Goal: Information Seeking & Learning: Find specific fact

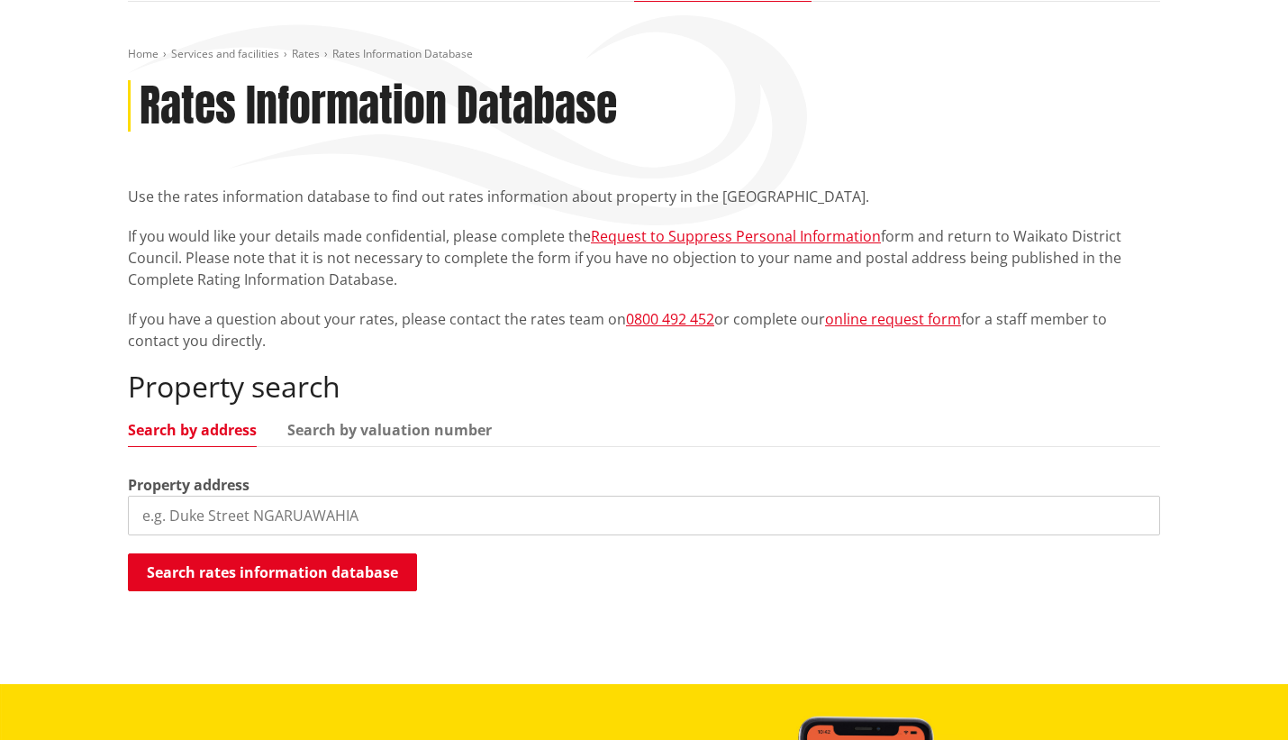
scroll to position [180, 0]
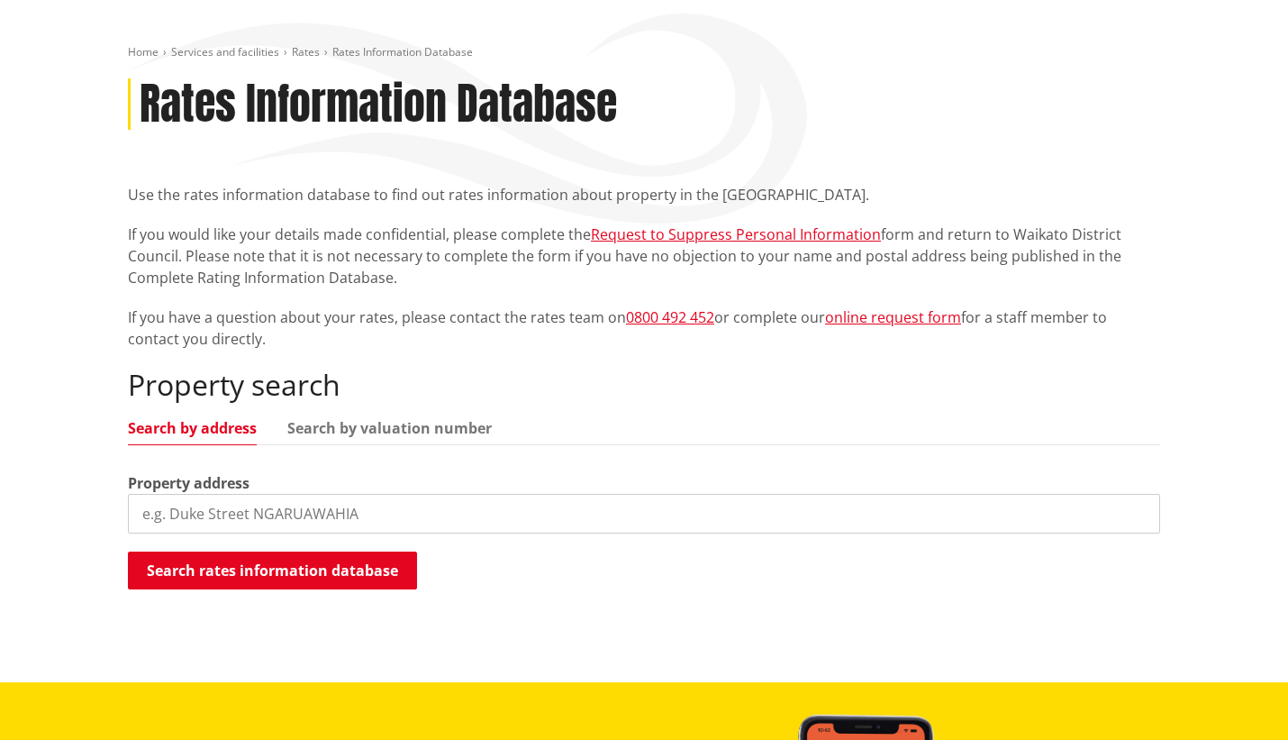
click at [284, 521] on input "search" at bounding box center [644, 514] width 1032 height 40
paste input "26 Gavin Place"
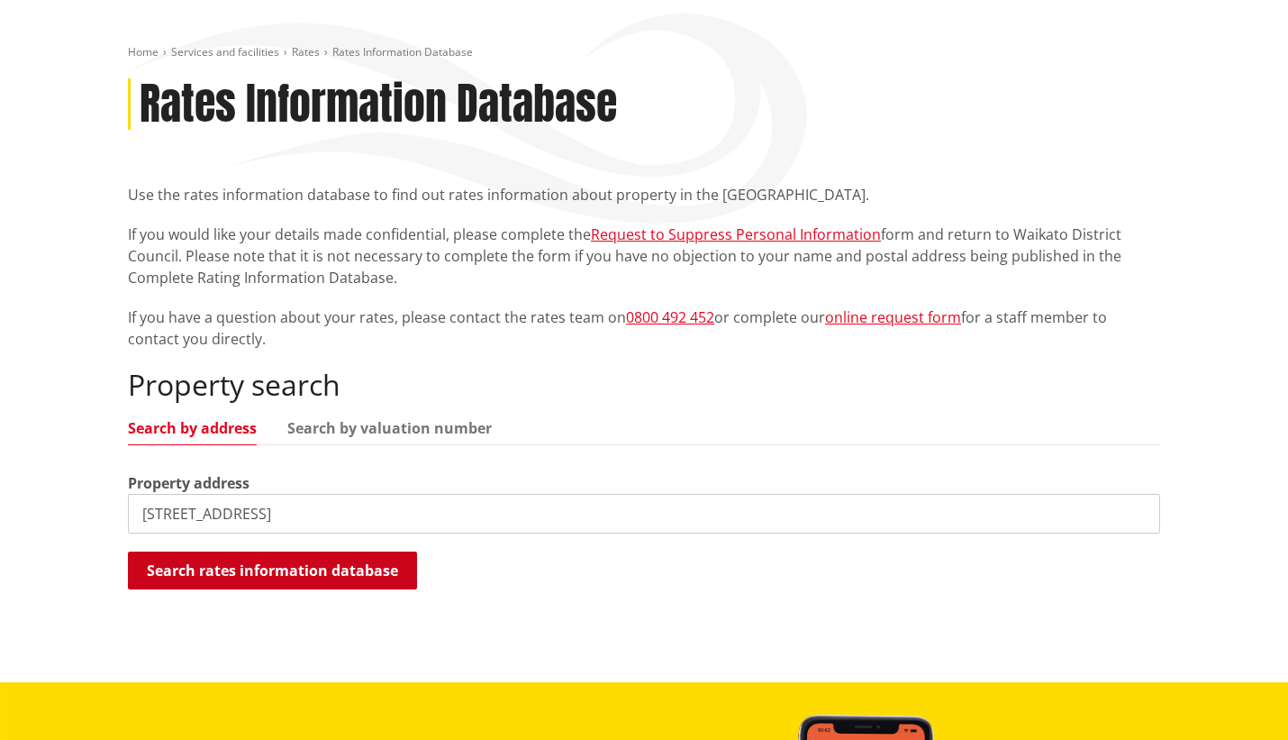
type input "26 Gavin Place"
click at [304, 571] on button "Search rates information database" at bounding box center [272, 570] width 289 height 38
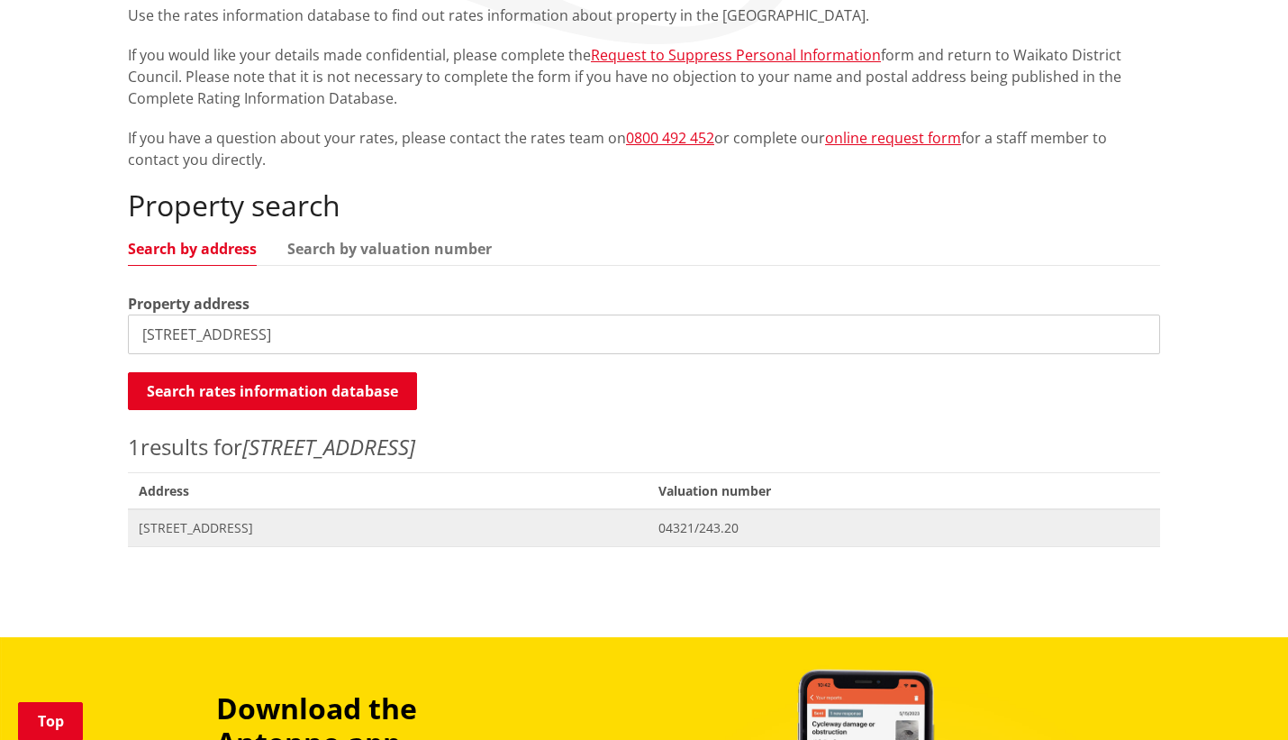
scroll to position [360, 0]
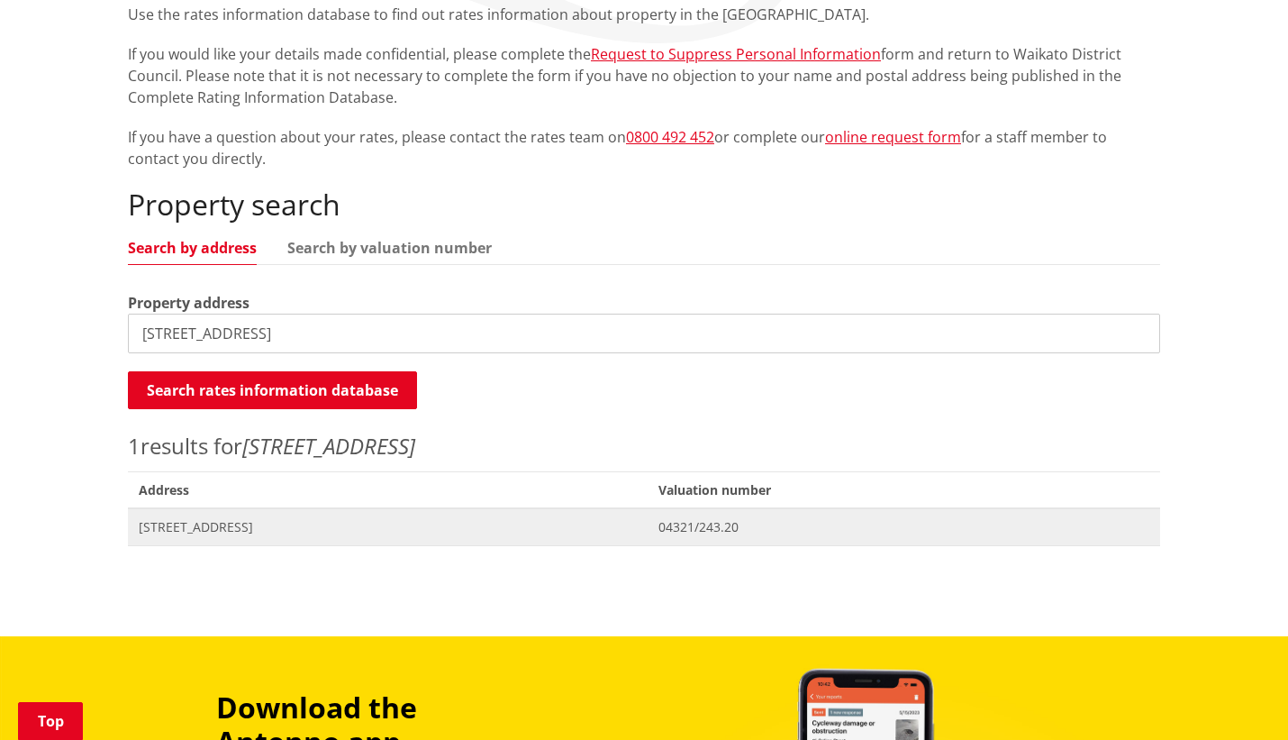
click at [238, 523] on span "[STREET_ADDRESS]" at bounding box center [388, 527] width 498 height 18
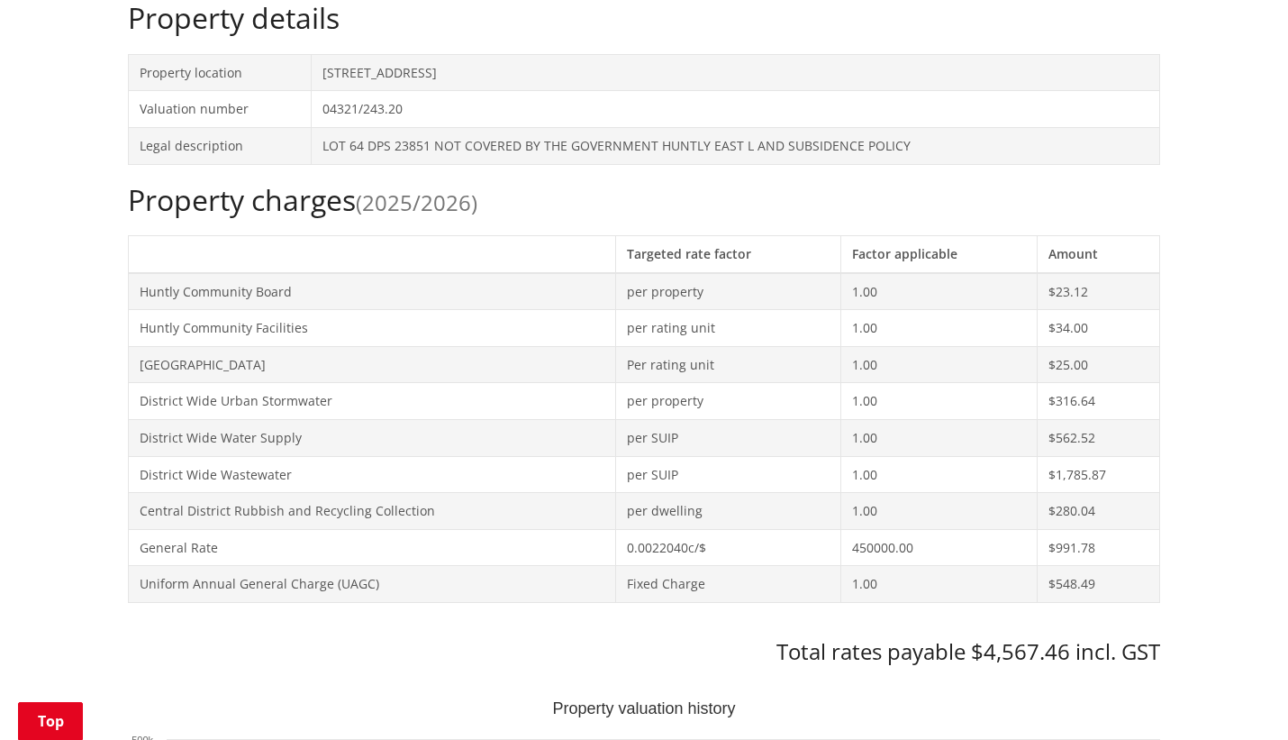
scroll to position [901, 0]
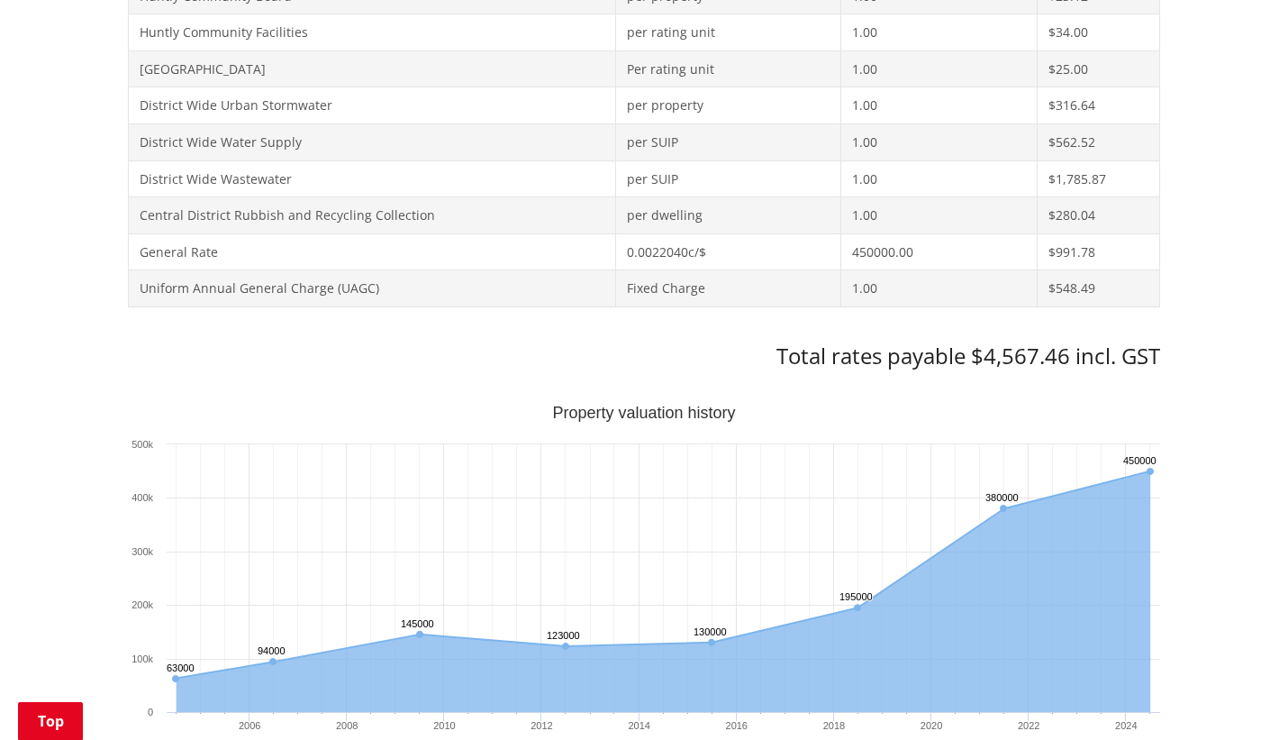
click at [1010, 355] on h3 "Total rates payable $4,567.46 incl. GST" at bounding box center [644, 356] width 1032 height 26
click at [69, 313] on div "Home Services and facilities Rates Rates Information Database Rates Information…" at bounding box center [644, 559] width 1288 height 2561
click at [1005, 348] on h3 "Total rates payable $4,567.46 incl. GST" at bounding box center [644, 356] width 1032 height 26
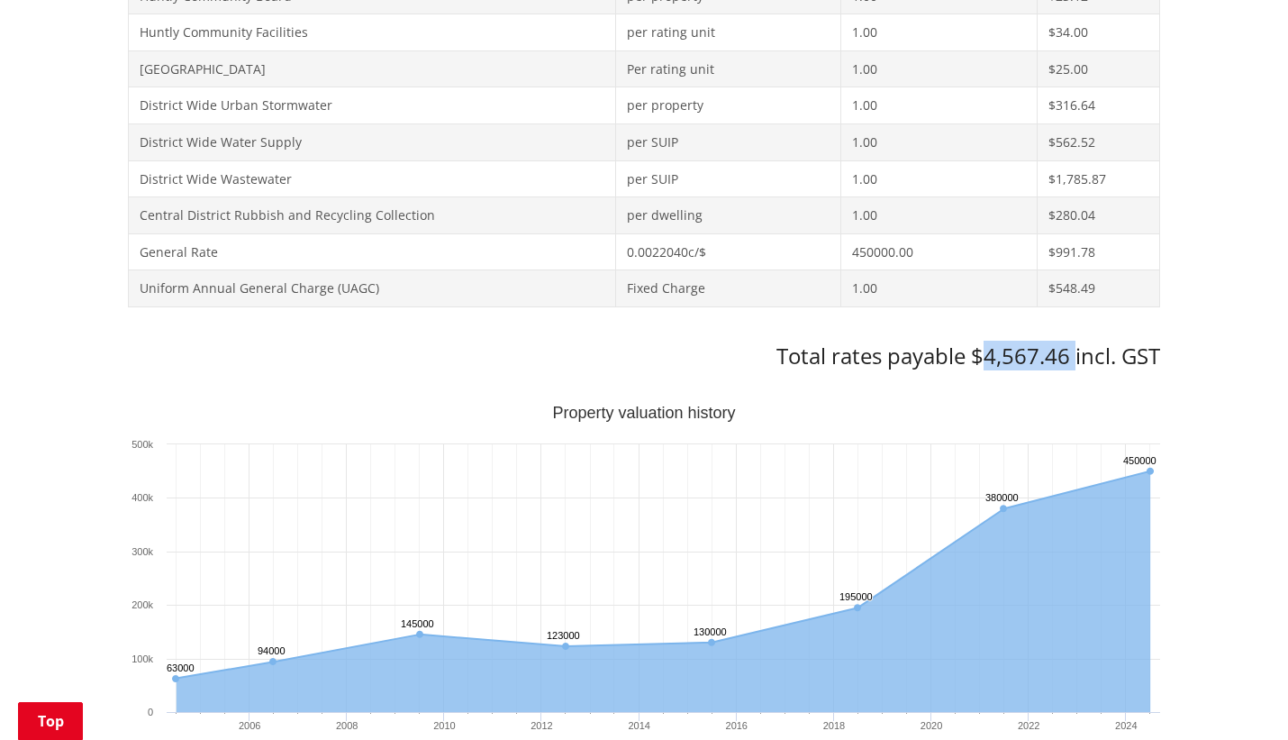
copy h3 "4,567.46"
